Goal: Check status: Check status

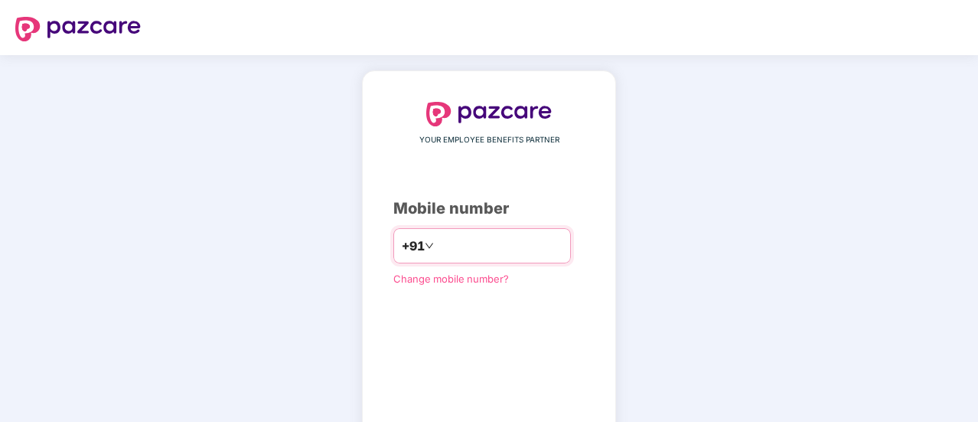
click at [479, 238] on input "number" at bounding box center [500, 245] width 126 height 24
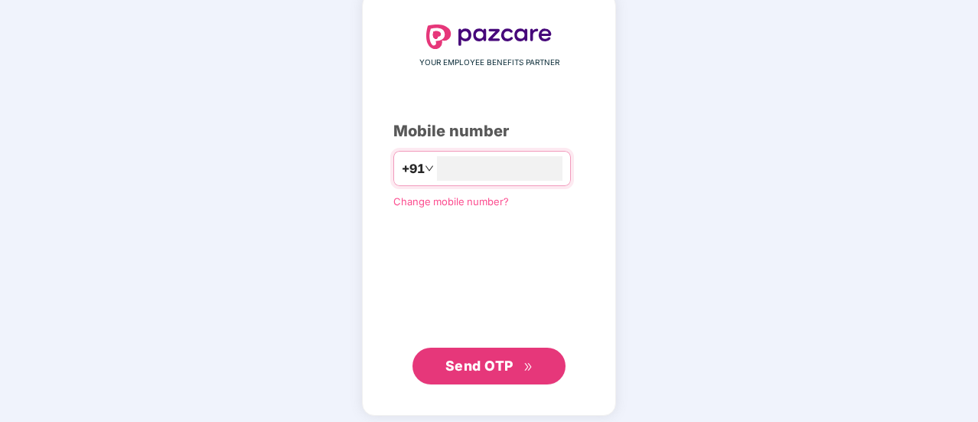
scroll to position [84, 0]
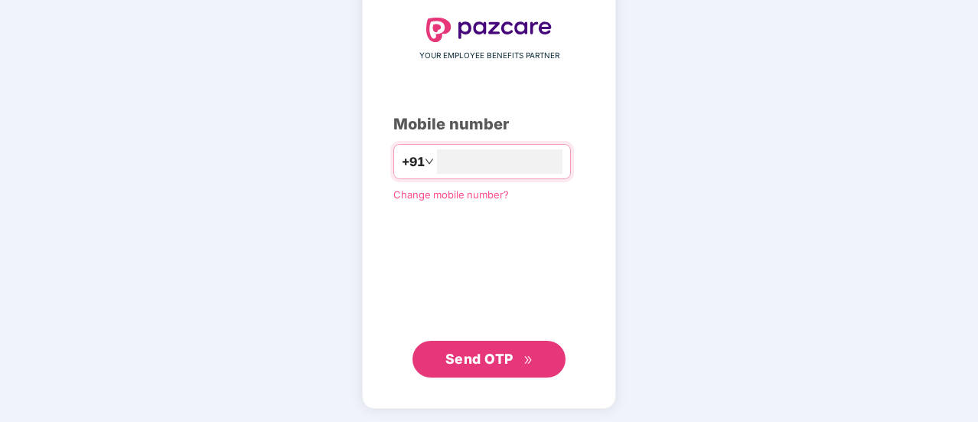
type input "**********"
click at [510, 361] on span "Send OTP" at bounding box center [480, 359] width 68 height 16
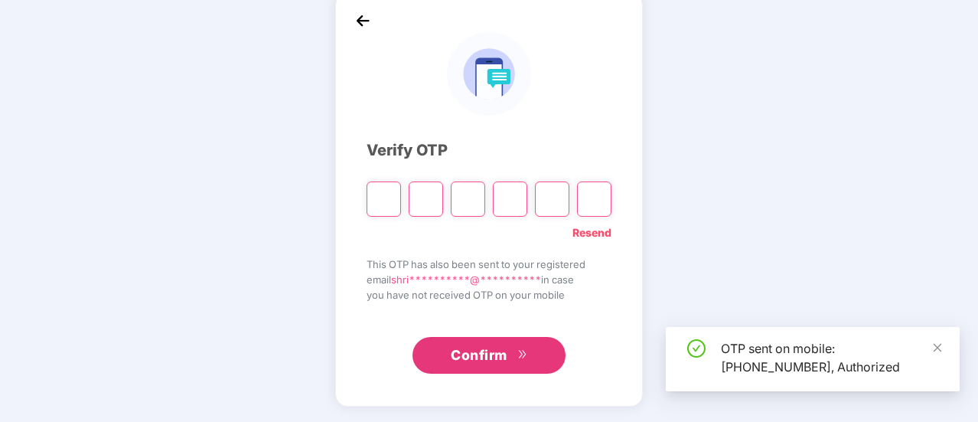
scroll to position [77, 0]
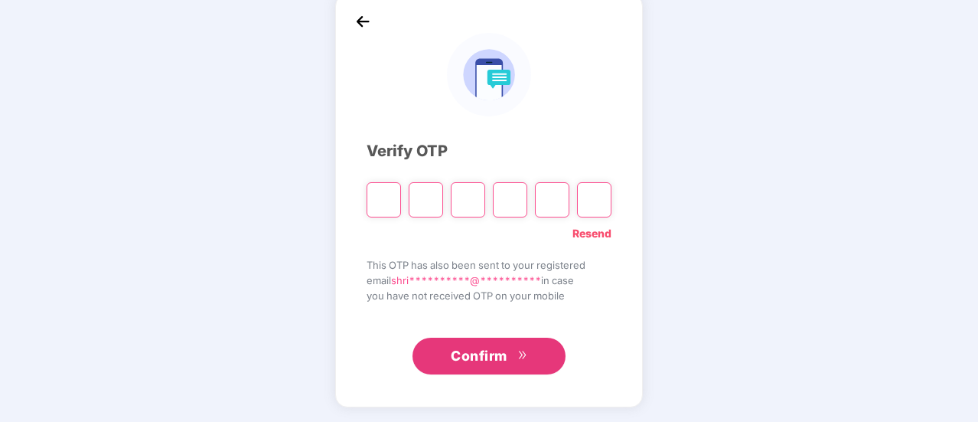
type input "*"
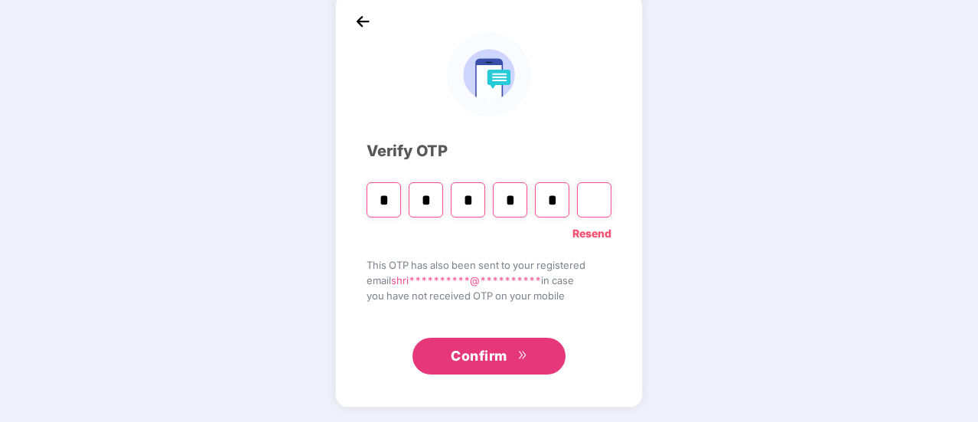
type input "*"
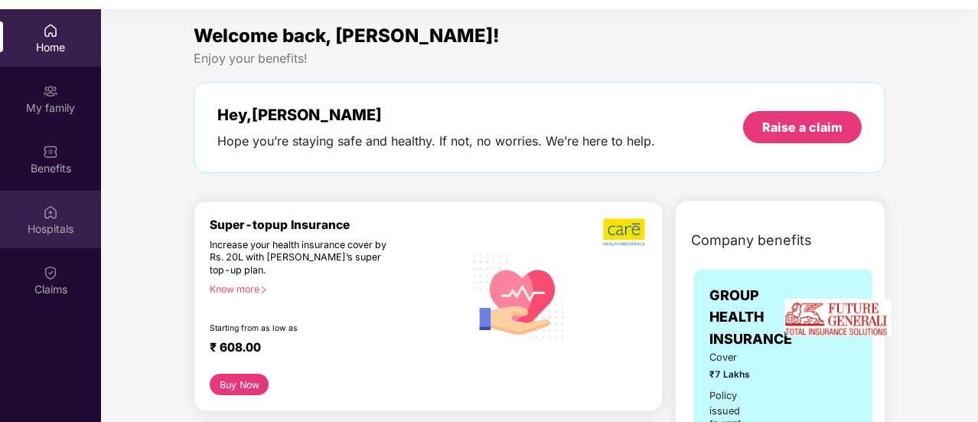
click at [60, 206] on div "Hospitals" at bounding box center [50, 219] width 101 height 57
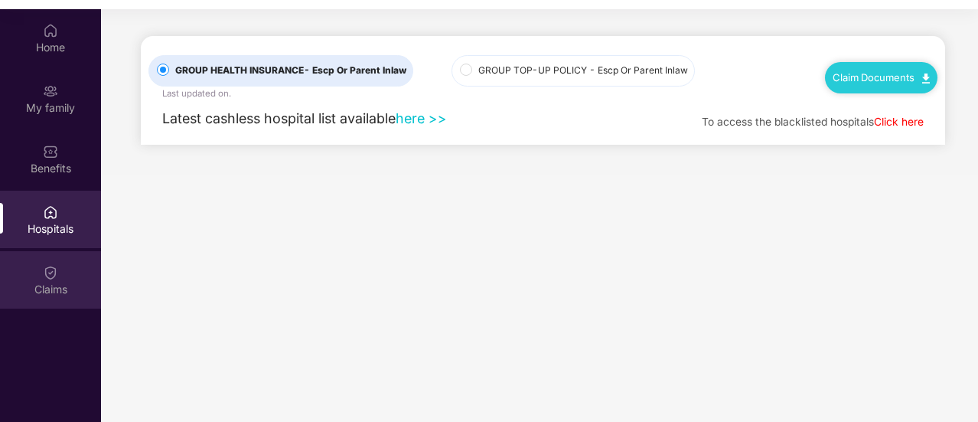
click at [46, 263] on div at bounding box center [50, 270] width 15 height 15
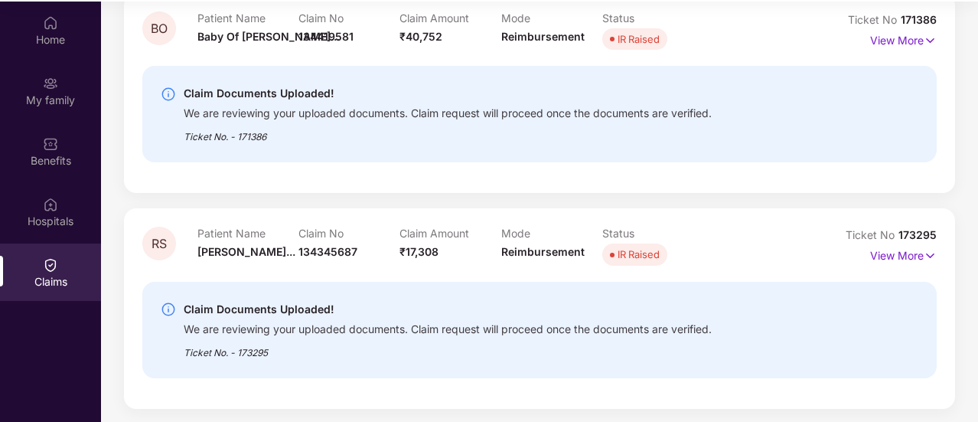
scroll to position [86, 0]
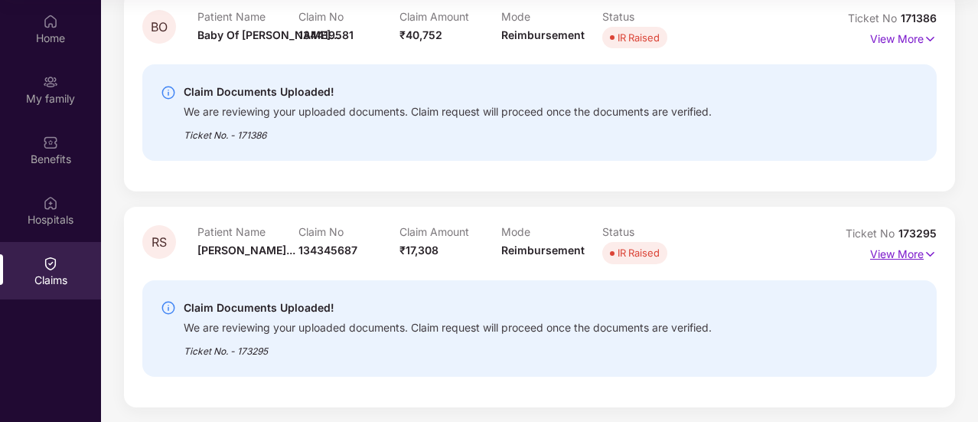
click at [929, 253] on img at bounding box center [930, 254] width 13 height 17
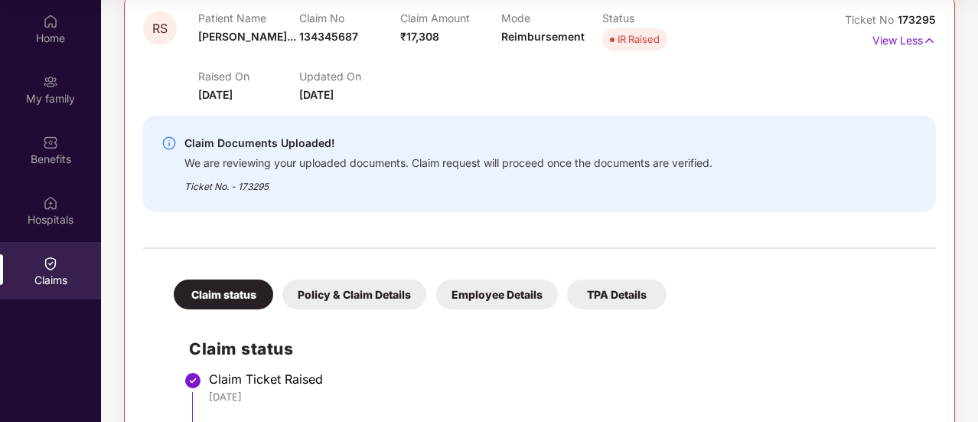
scroll to position [256, 0]
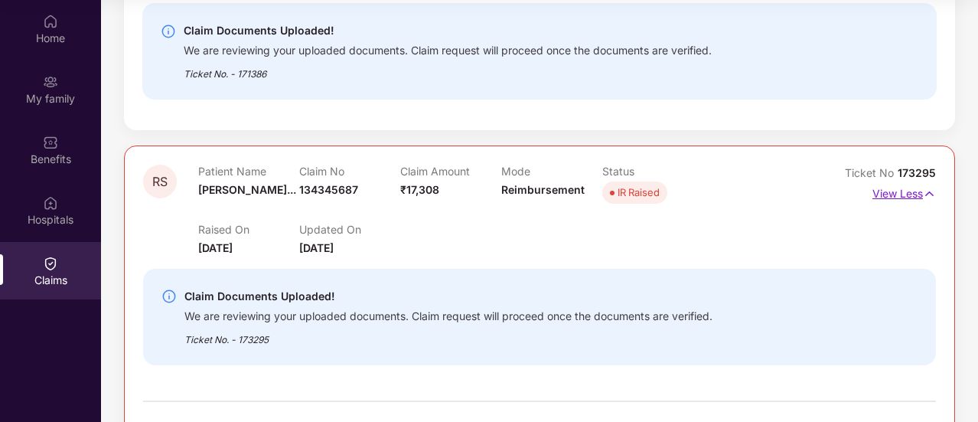
click at [930, 195] on img at bounding box center [929, 193] width 13 height 17
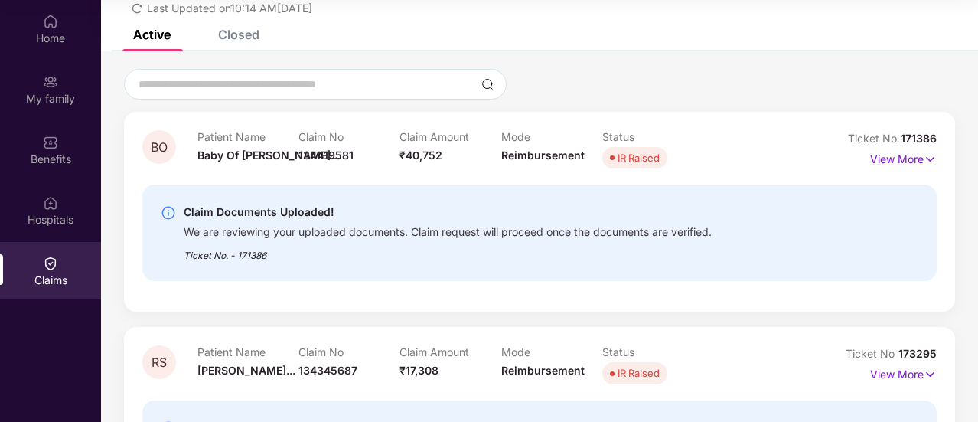
scroll to position [0, 0]
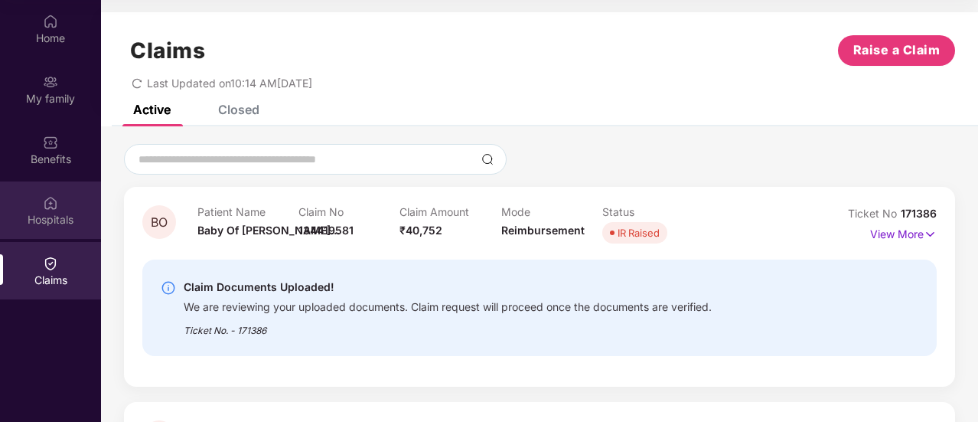
click at [60, 217] on div "Hospitals" at bounding box center [50, 219] width 101 height 15
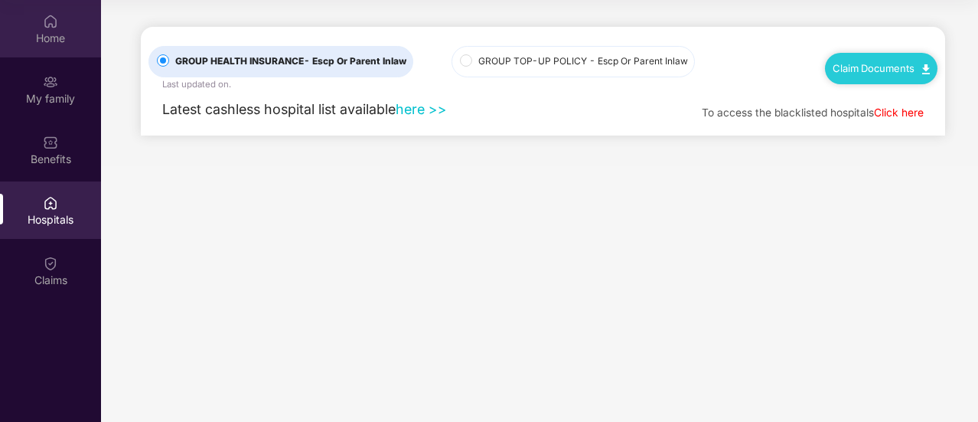
click at [51, 38] on div "Home" at bounding box center [50, 38] width 101 height 15
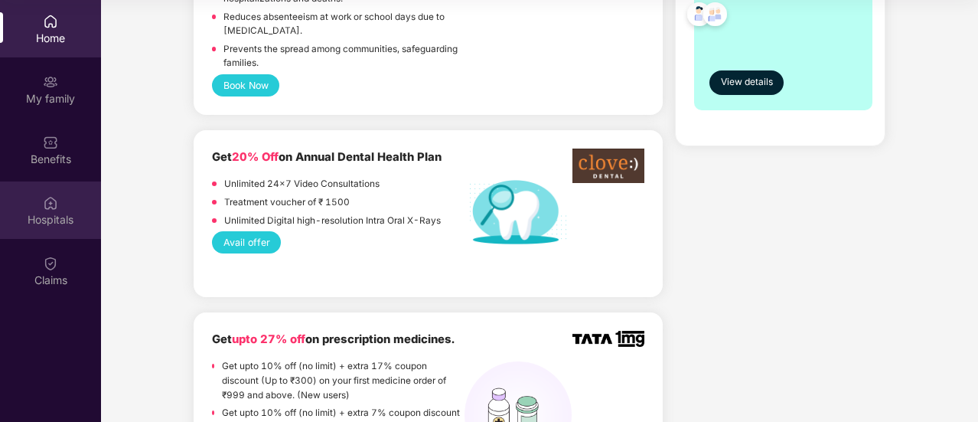
scroll to position [1225, 0]
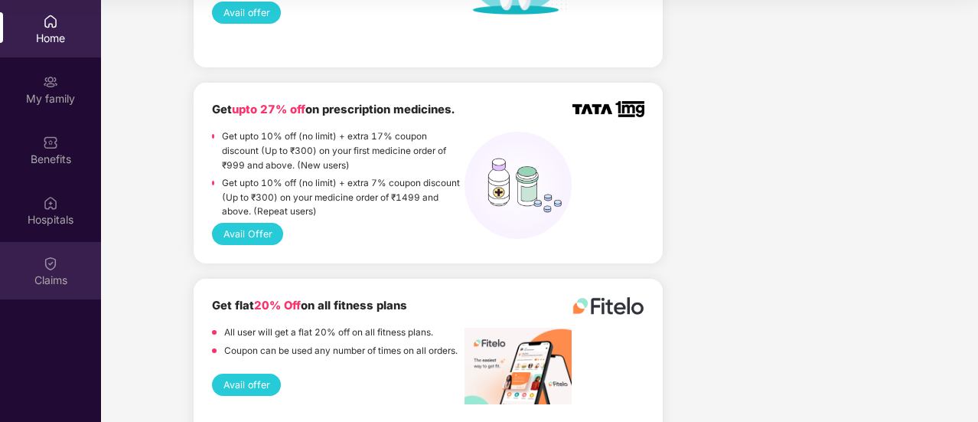
click at [39, 259] on div "Claims" at bounding box center [50, 270] width 101 height 57
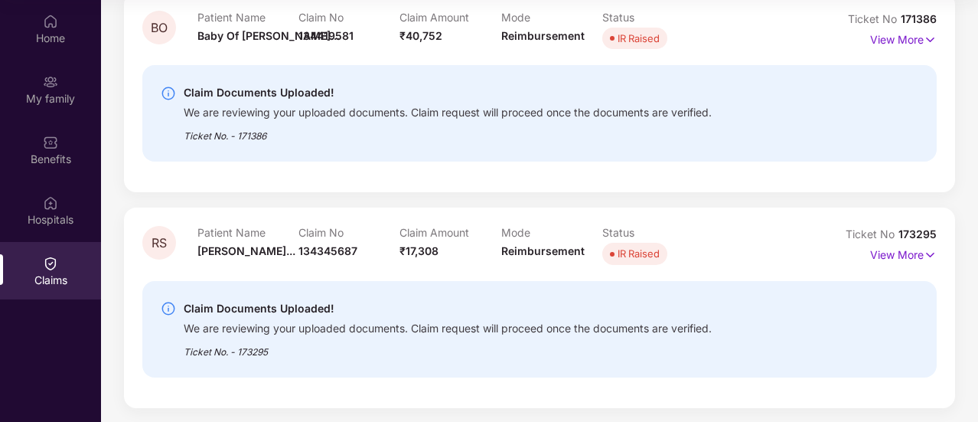
scroll to position [195, 0]
click at [926, 256] on img at bounding box center [930, 254] width 13 height 17
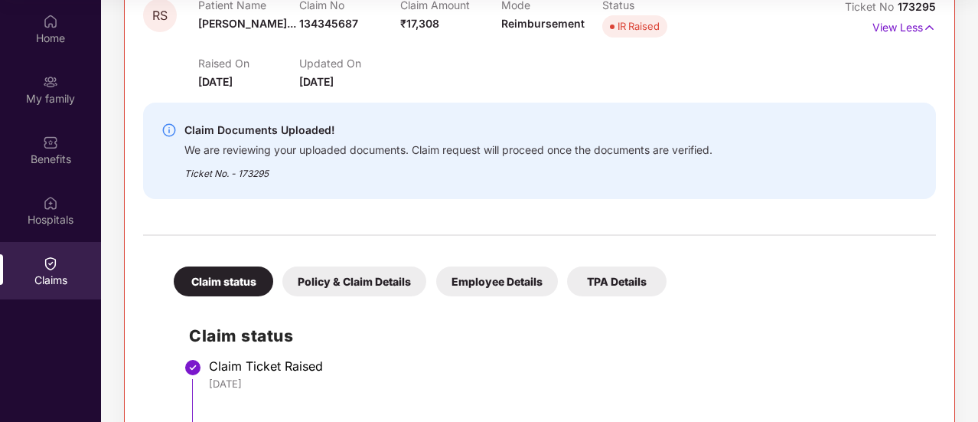
scroll to position [486, 0]
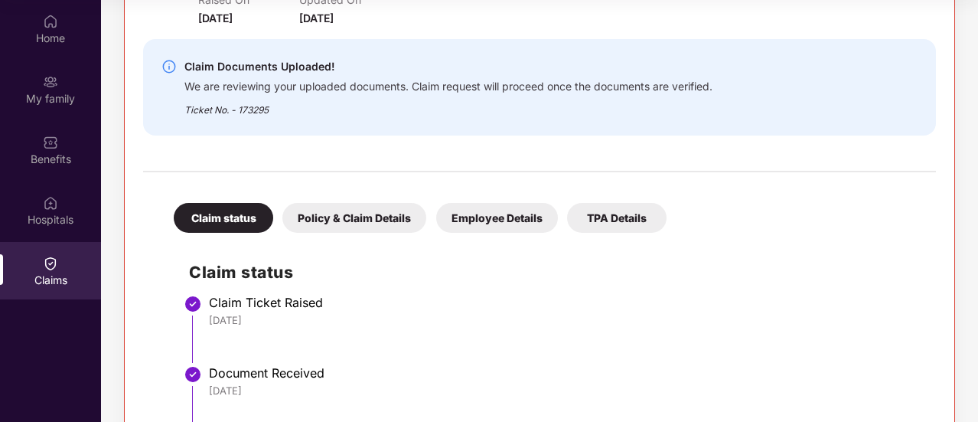
click at [349, 214] on div "Policy & Claim Details" at bounding box center [354, 218] width 144 height 30
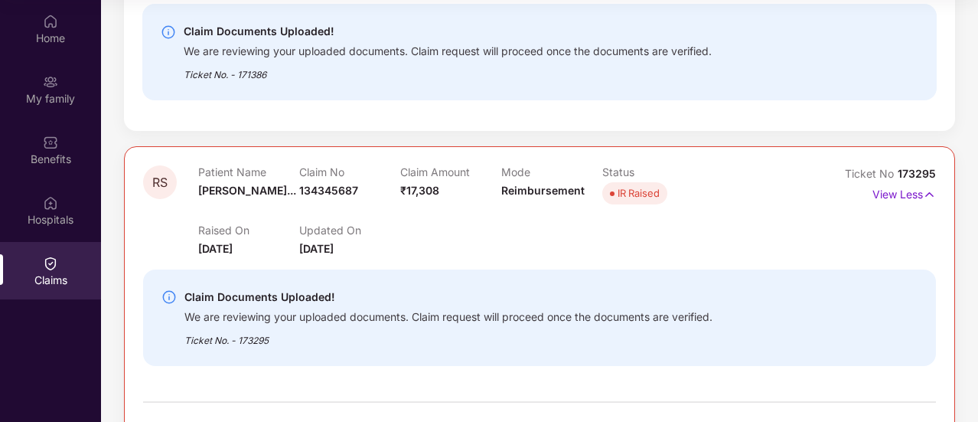
scroll to position [320, 0]
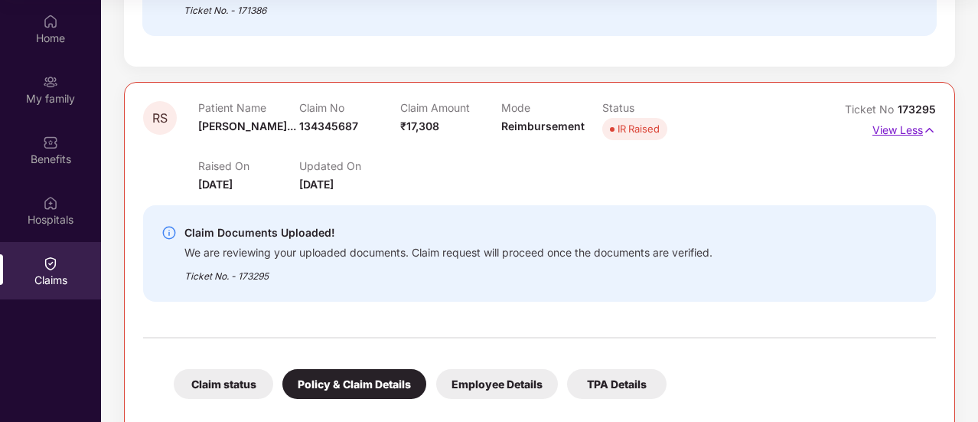
click at [931, 129] on img at bounding box center [929, 130] width 13 height 17
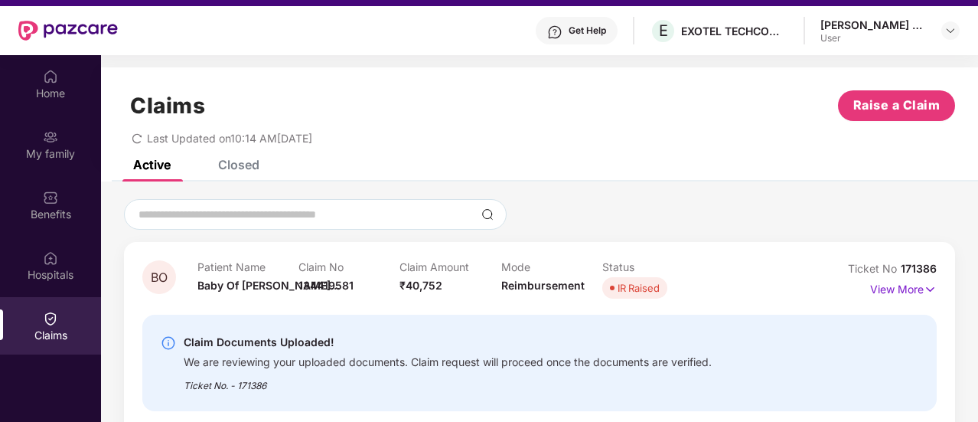
scroll to position [9, 0]
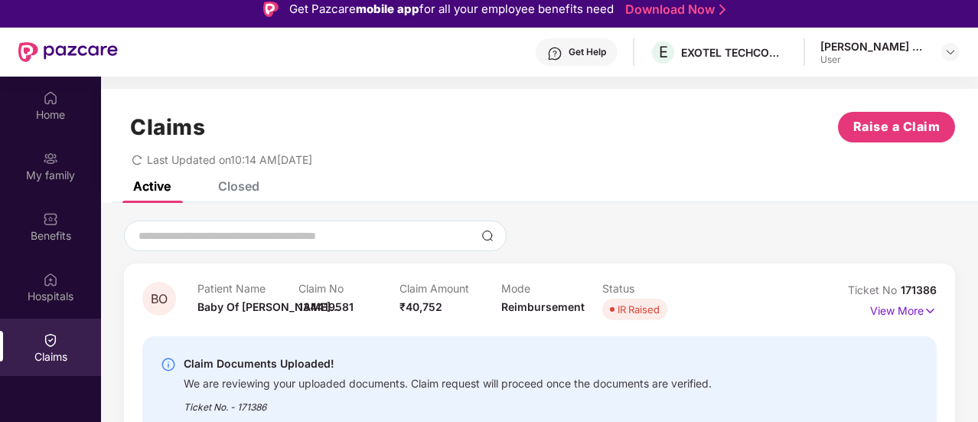
click at [250, 185] on div "Closed" at bounding box center [238, 185] width 41 height 15
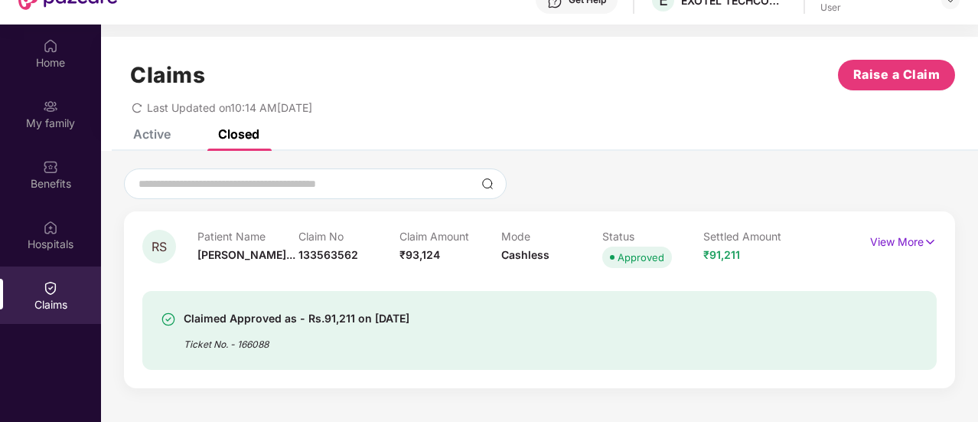
scroll to position [86, 0]
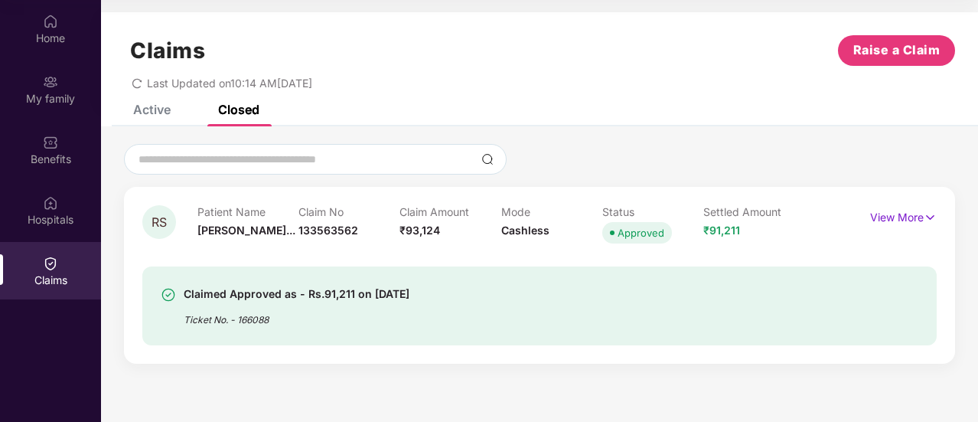
click at [158, 118] on div "Active" at bounding box center [140, 110] width 60 height 34
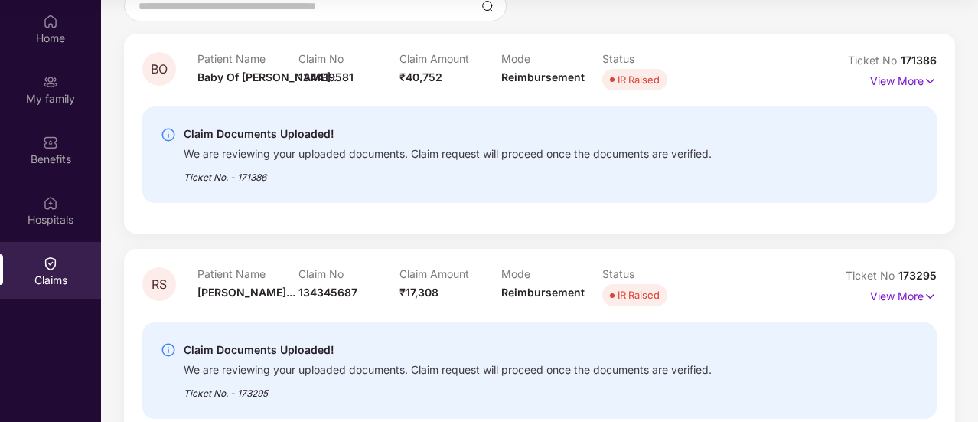
scroll to position [195, 0]
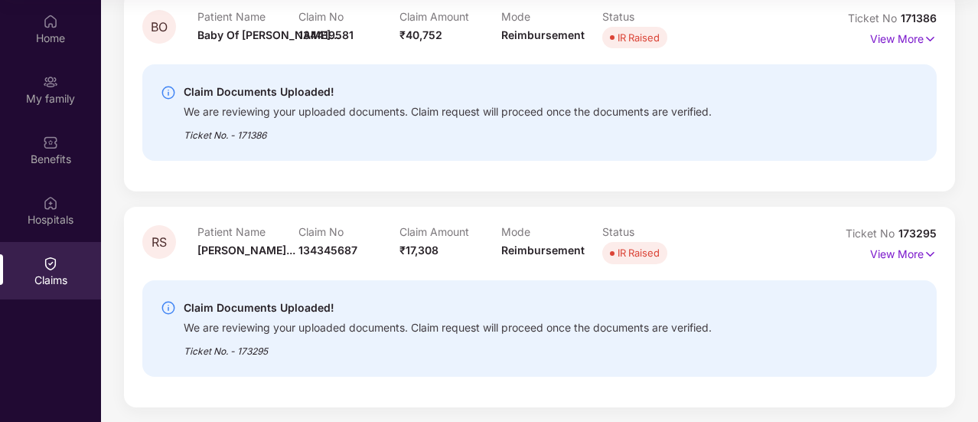
click at [266, 363] on div "Claim Documents Uploaded! We are reviewing your uploaded documents. Claim reque…" at bounding box center [539, 328] width 795 height 96
click at [243, 331] on div "We are reviewing your uploaded documents. Claim request will proceed once the d…" at bounding box center [448, 326] width 528 height 18
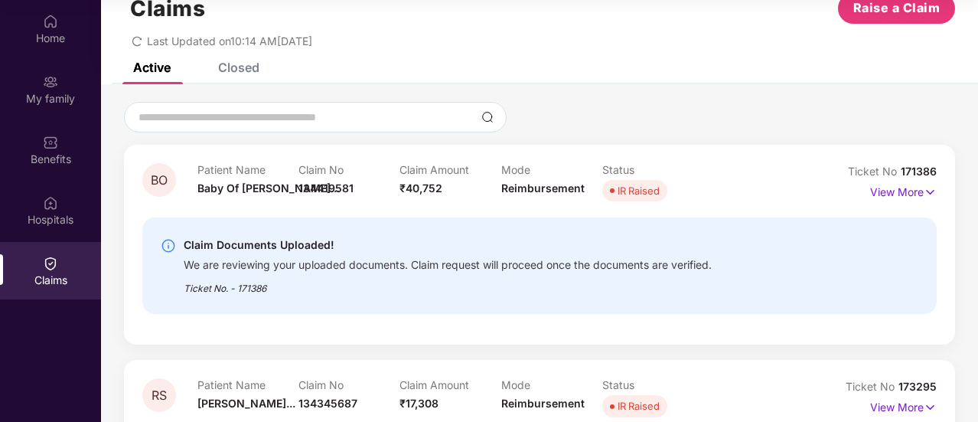
scroll to position [0, 0]
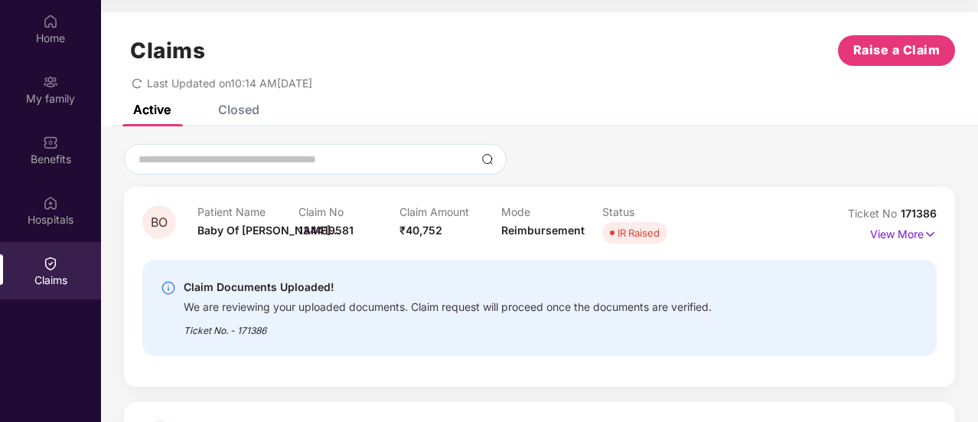
click at [239, 320] on div "Ticket No. - 171386" at bounding box center [448, 326] width 528 height 24
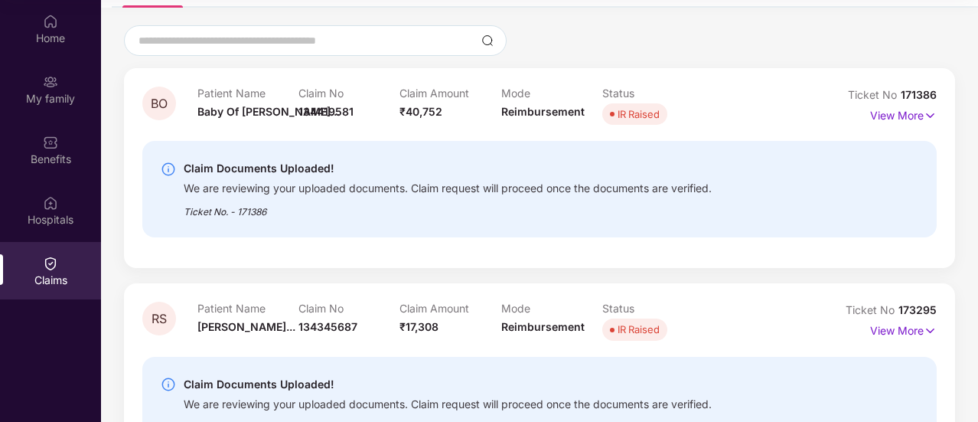
scroll to position [195, 0]
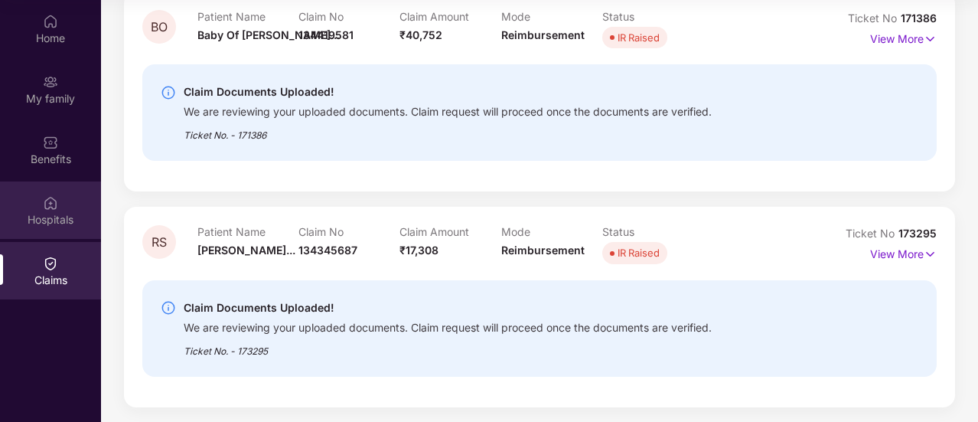
click at [52, 211] on div "Hospitals" at bounding box center [50, 209] width 101 height 57
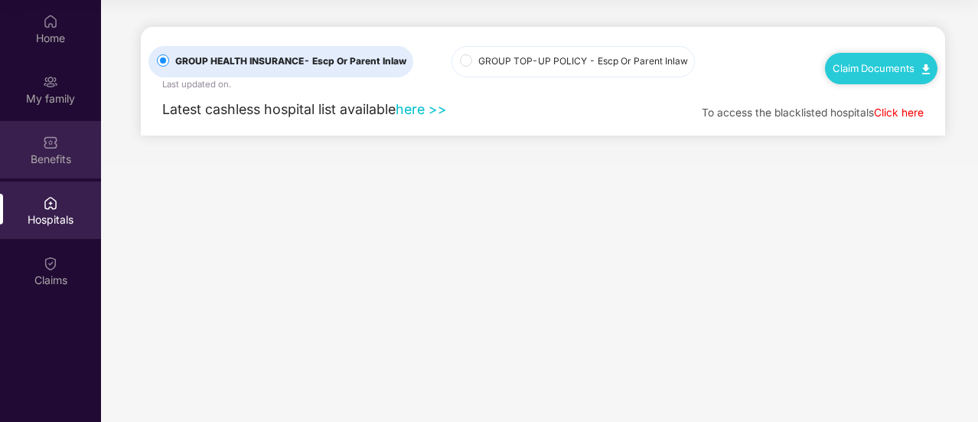
click at [31, 155] on div "Benefits" at bounding box center [50, 159] width 101 height 15
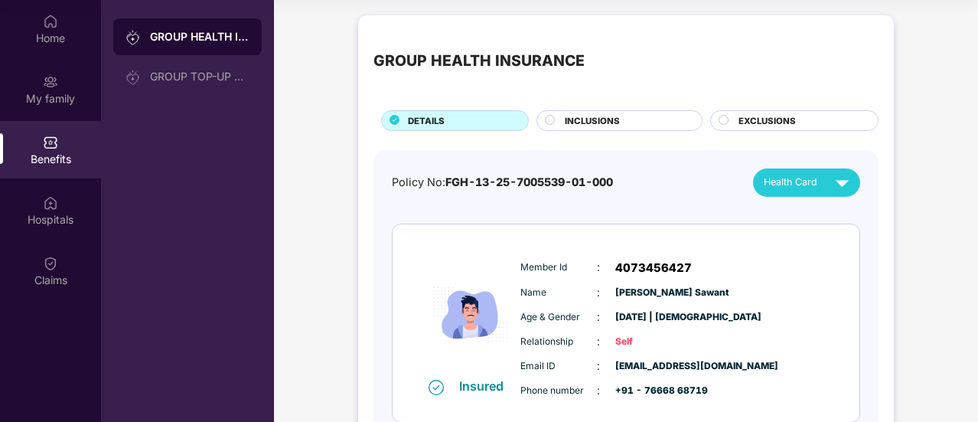
click at [564, 120] on div "INCLUSIONS" at bounding box center [625, 122] width 137 height 16
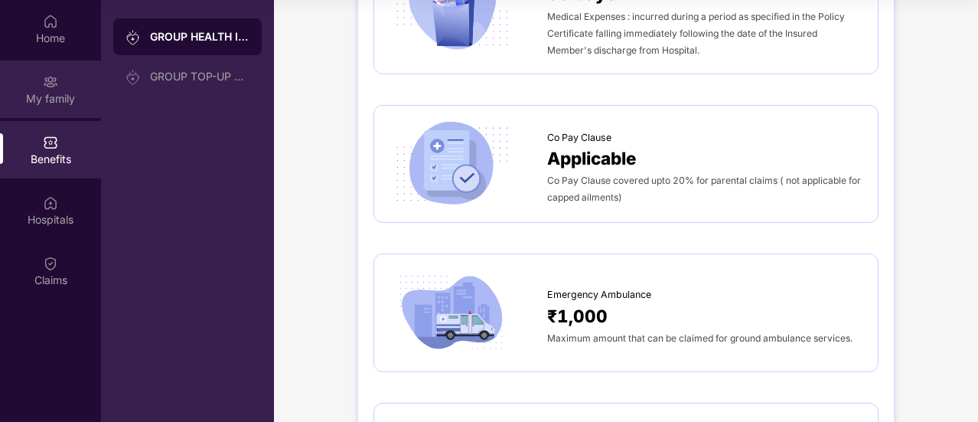
scroll to position [1003, 0]
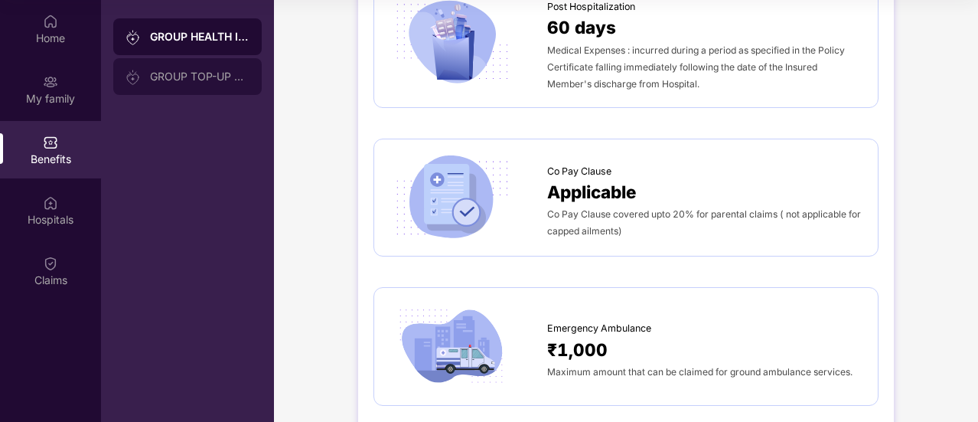
click at [151, 72] on div "GROUP TOP-UP POLICY" at bounding box center [200, 76] width 100 height 12
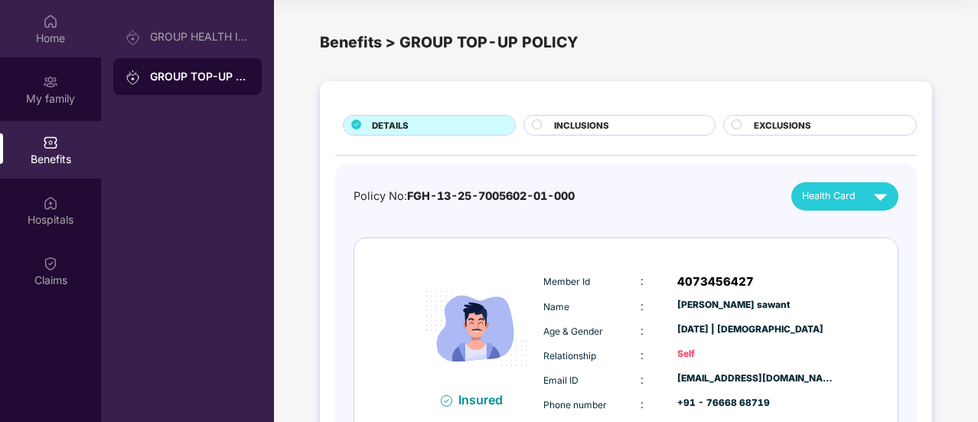
click at [37, 34] on div "Home" at bounding box center [50, 38] width 101 height 15
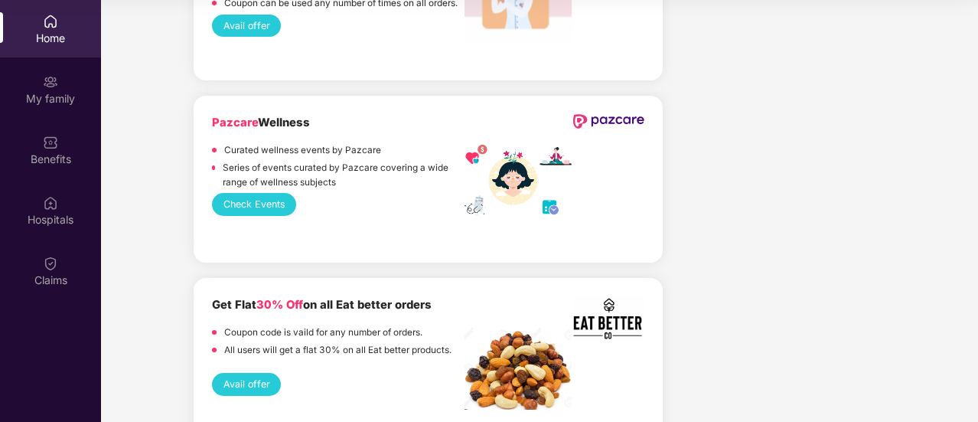
scroll to position [2526, 0]
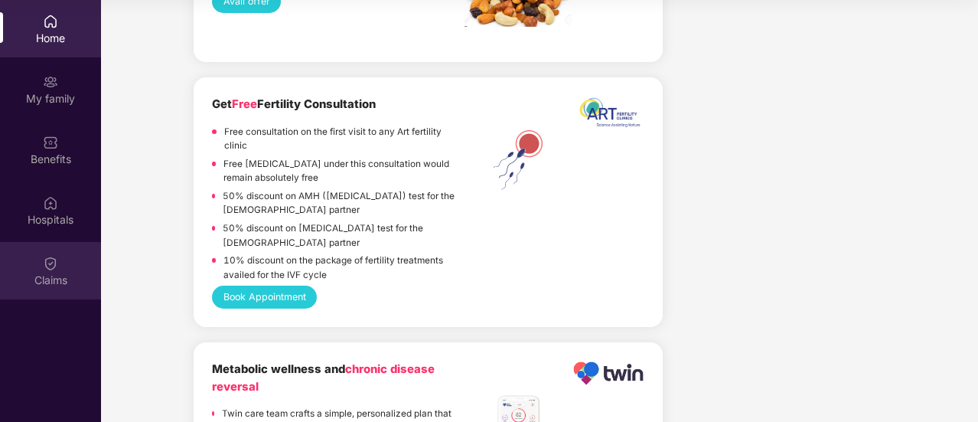
click at [30, 269] on div "Claims" at bounding box center [50, 270] width 101 height 57
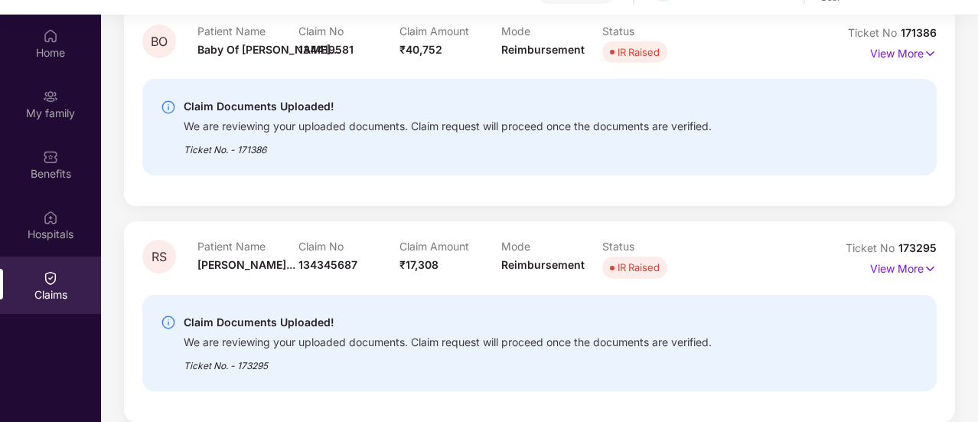
scroll to position [86, 0]
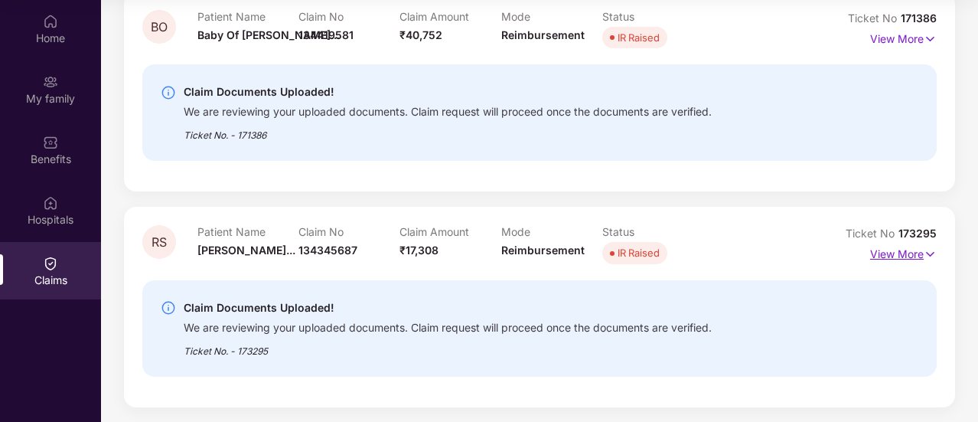
click at [928, 249] on img at bounding box center [930, 254] width 13 height 17
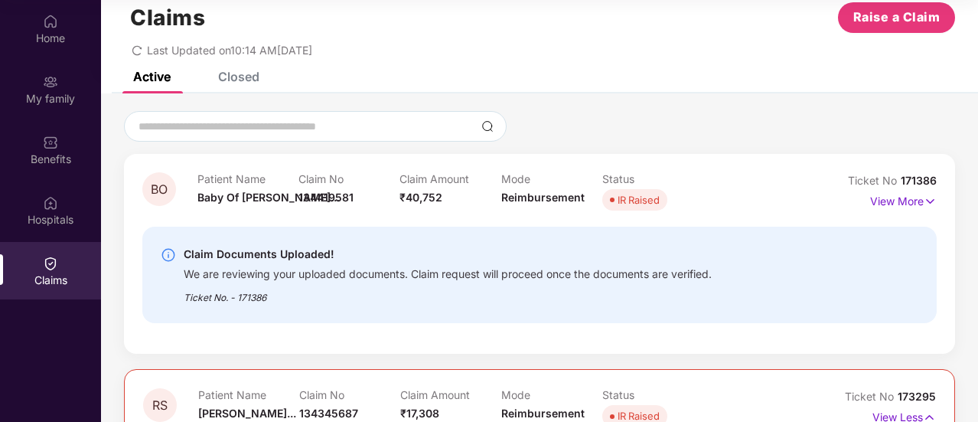
scroll to position [0, 0]
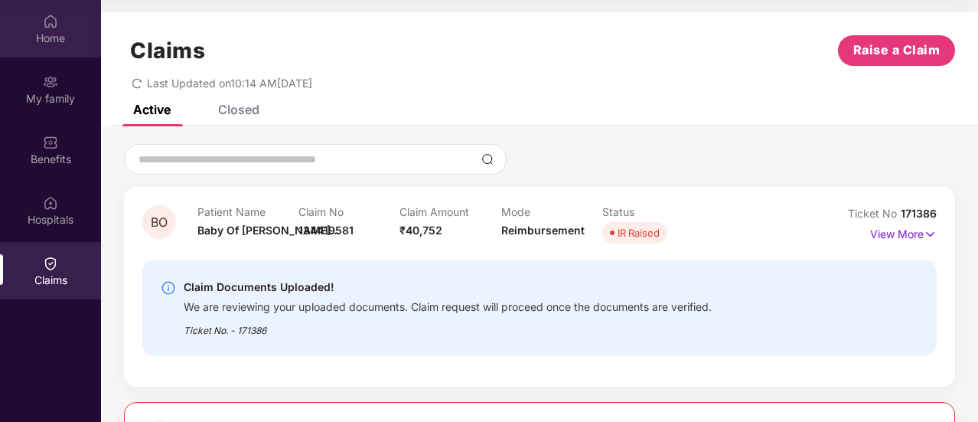
click at [53, 37] on div "Home" at bounding box center [50, 38] width 101 height 15
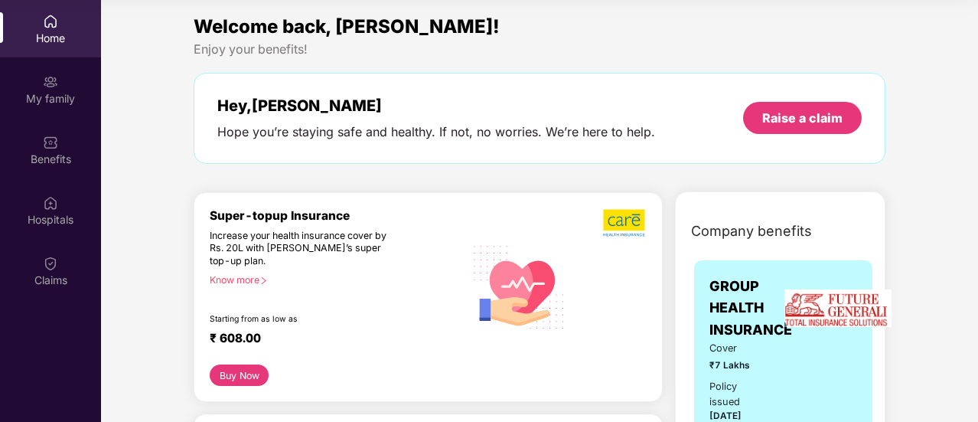
scroll to position [24, 0]
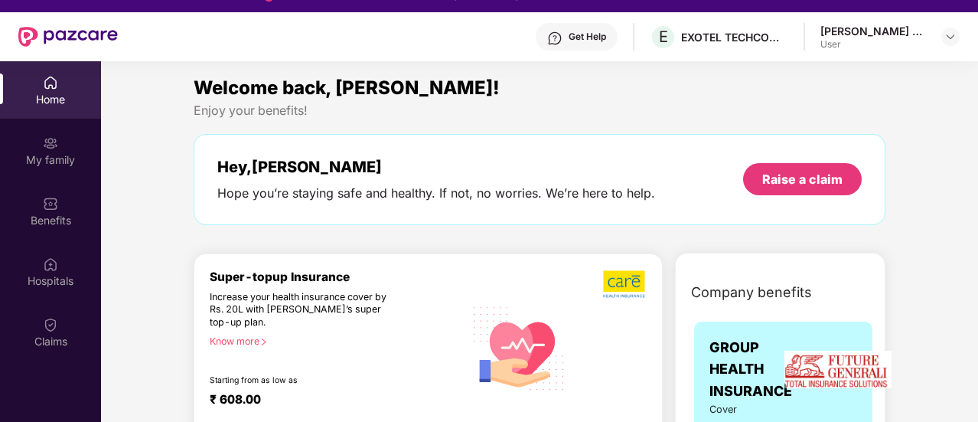
click at [582, 38] on div "Get Help" at bounding box center [588, 37] width 38 height 12
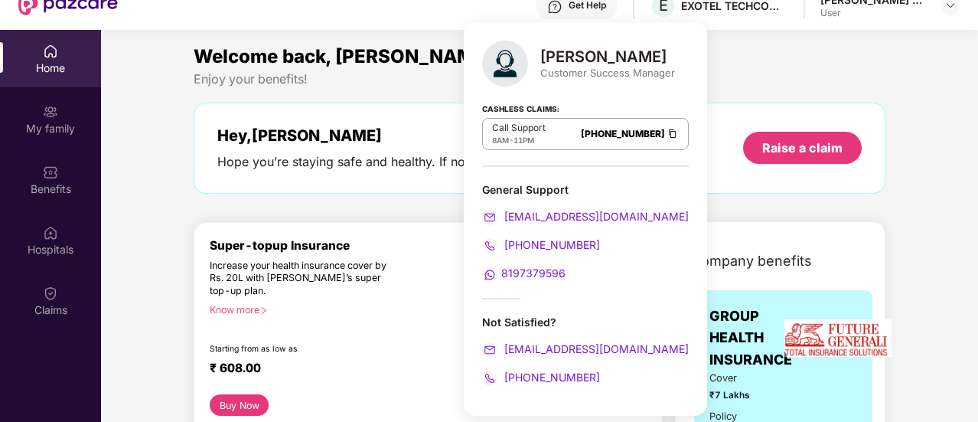
scroll to position [55, 0]
click at [721, 79] on div "Enjoy your benefits!" at bounding box center [540, 80] width 692 height 16
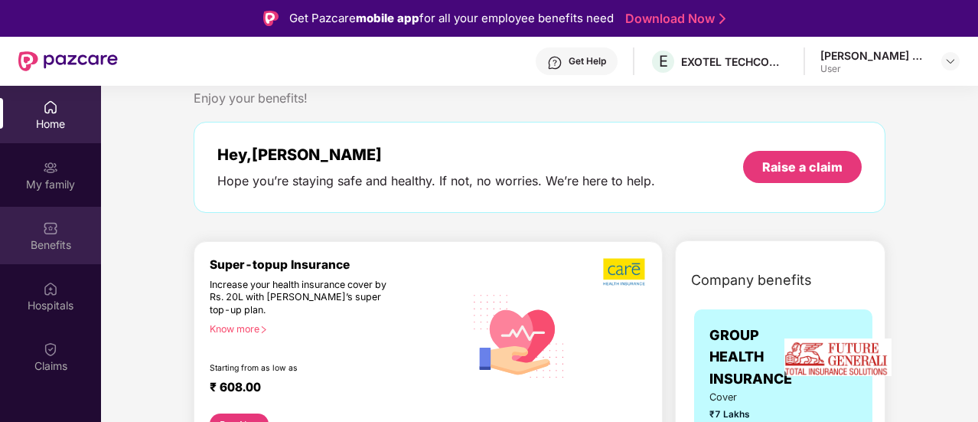
scroll to position [0, 0]
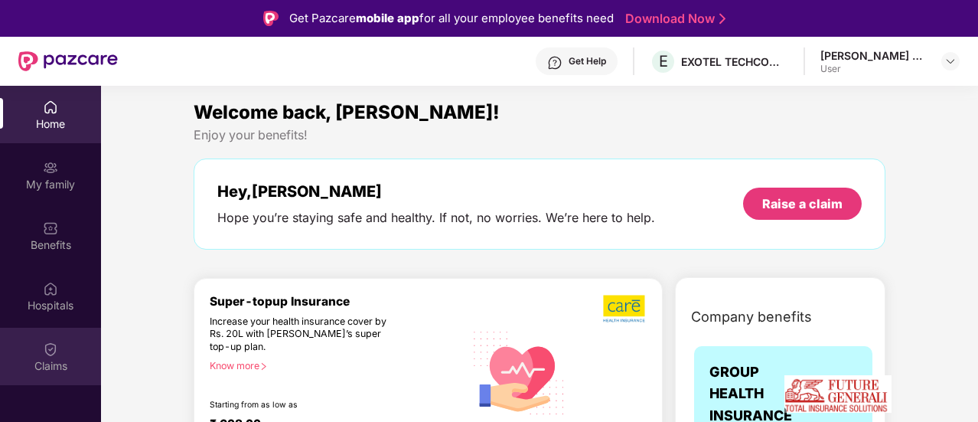
click at [67, 350] on div "Claims" at bounding box center [50, 356] width 101 height 57
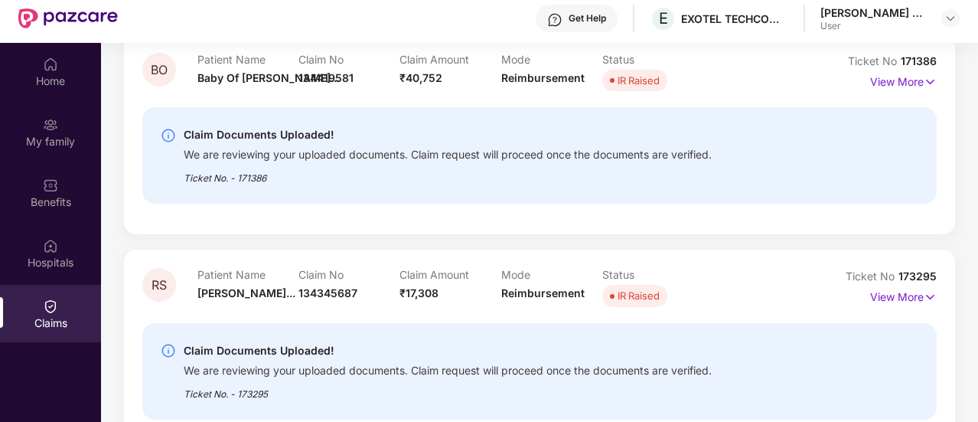
scroll to position [77, 0]
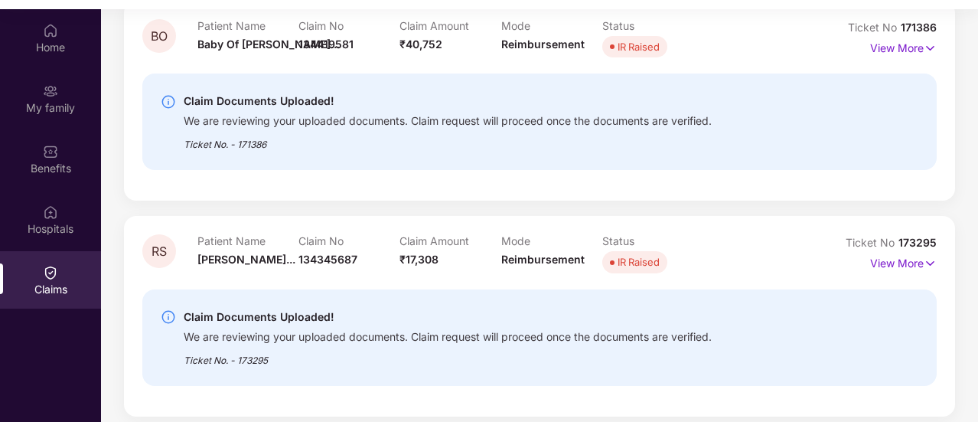
click at [717, 231] on div "RS Patient Name [PERSON_NAME]... Claim No 134345687 Claim Amount ₹17,308 Mode R…" at bounding box center [539, 316] width 831 height 200
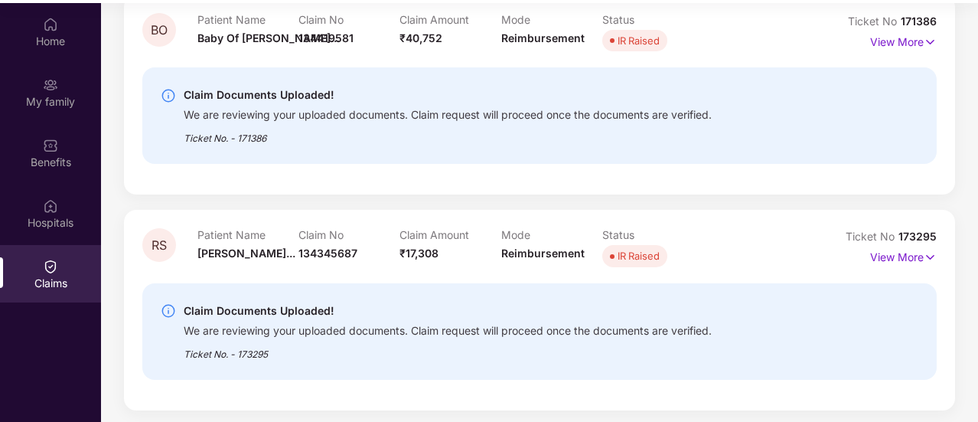
scroll to position [86, 0]
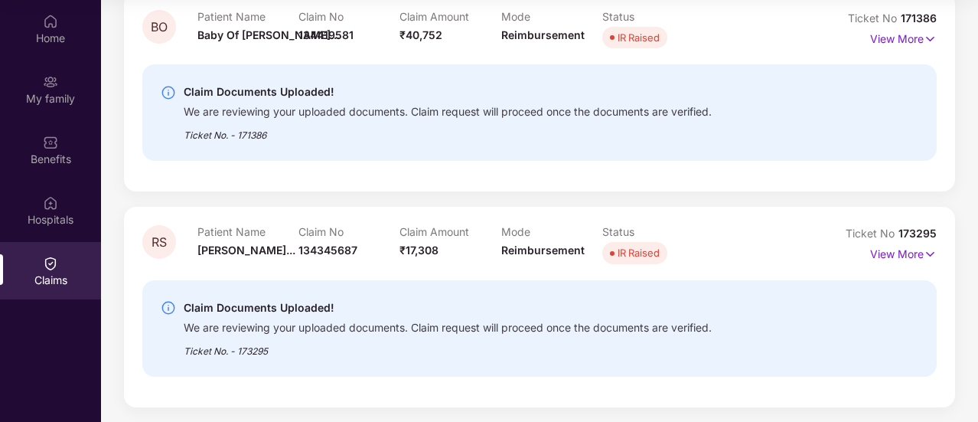
click at [378, 242] on div "Claim No 134345687" at bounding box center [349, 246] width 101 height 42
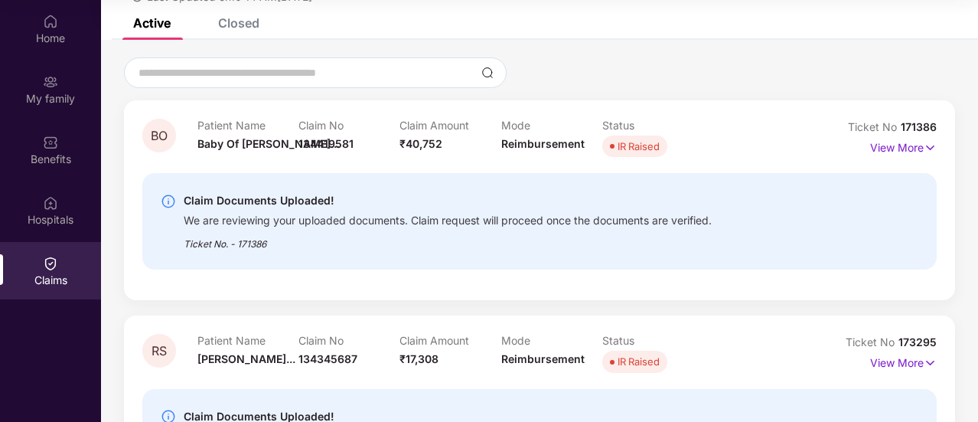
scroll to position [0, 0]
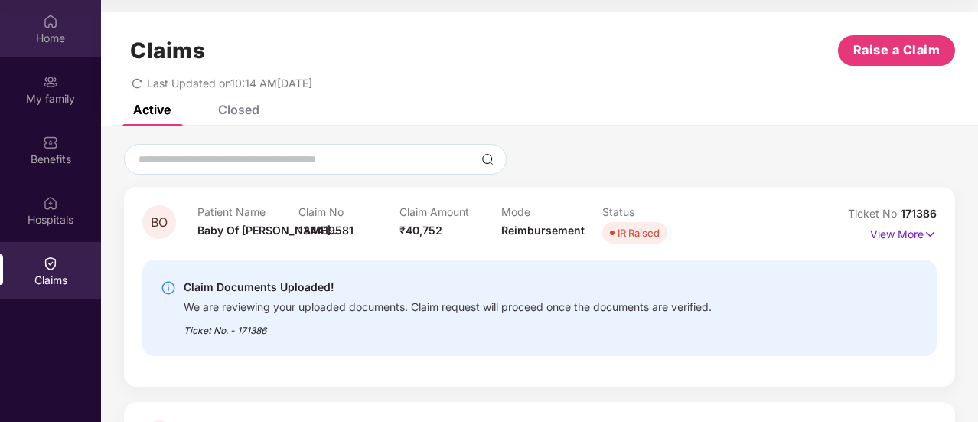
click at [56, 54] on div "Home" at bounding box center [50, 28] width 101 height 57
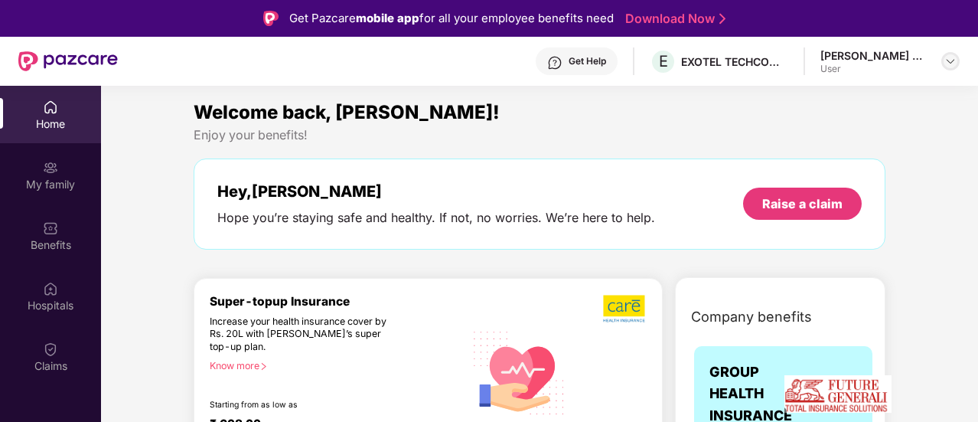
click at [950, 56] on img at bounding box center [951, 61] width 12 height 12
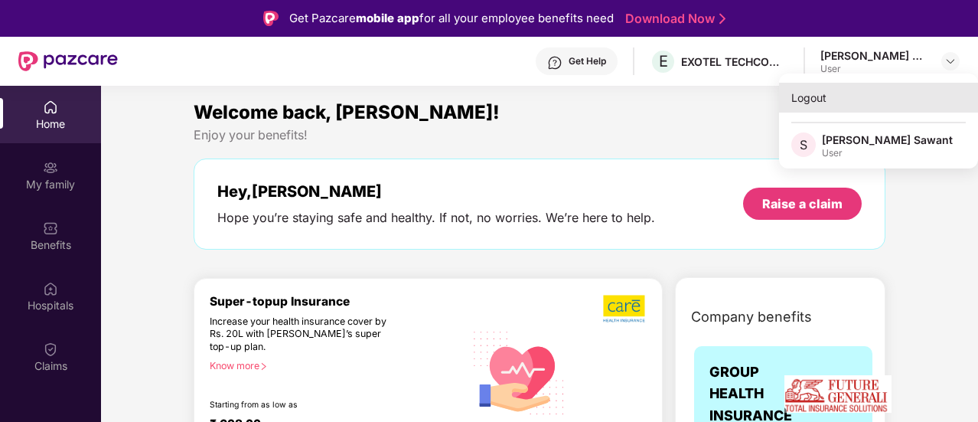
click at [815, 105] on div "Logout" at bounding box center [878, 98] width 199 height 30
